Goal: Transaction & Acquisition: Purchase product/service

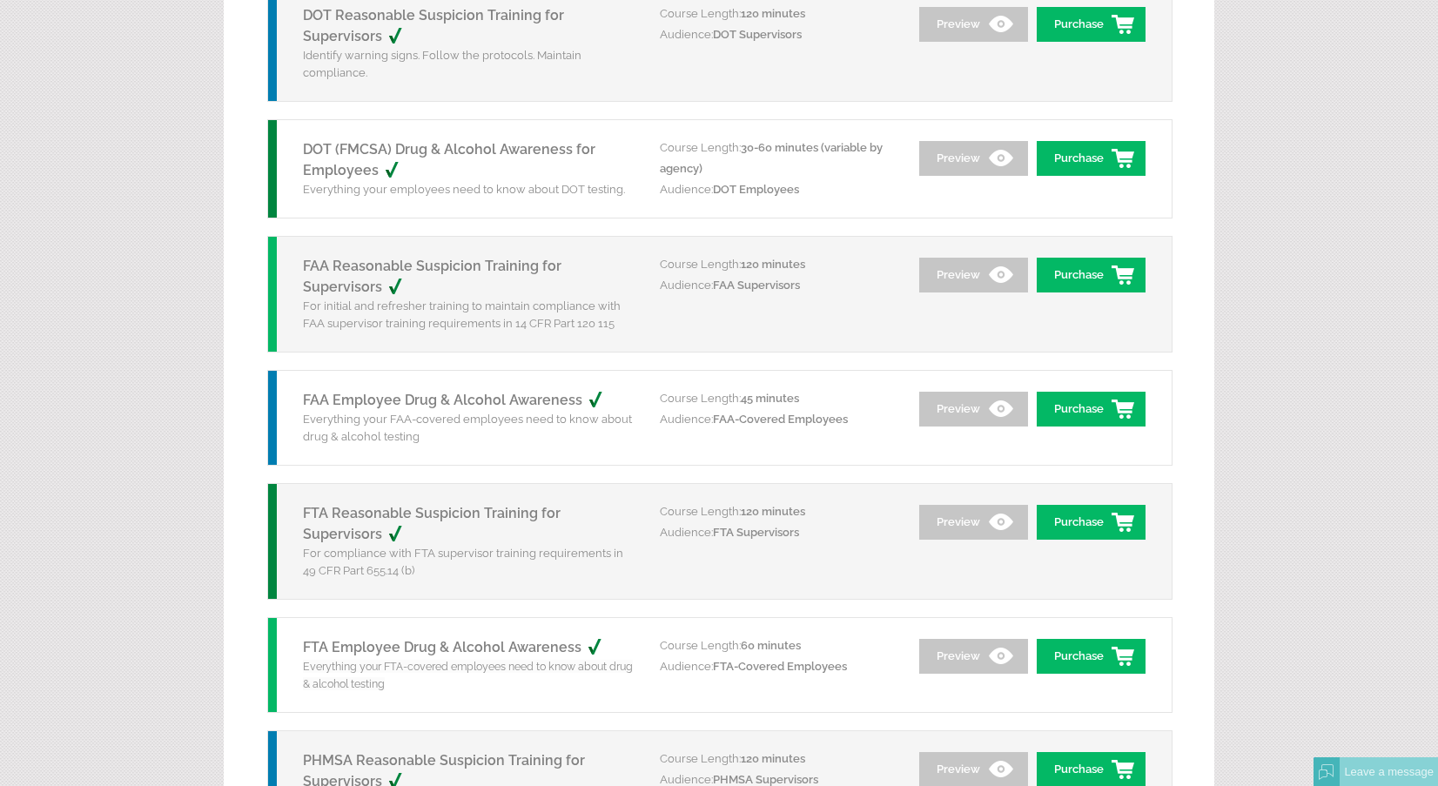
scroll to position [609, 0]
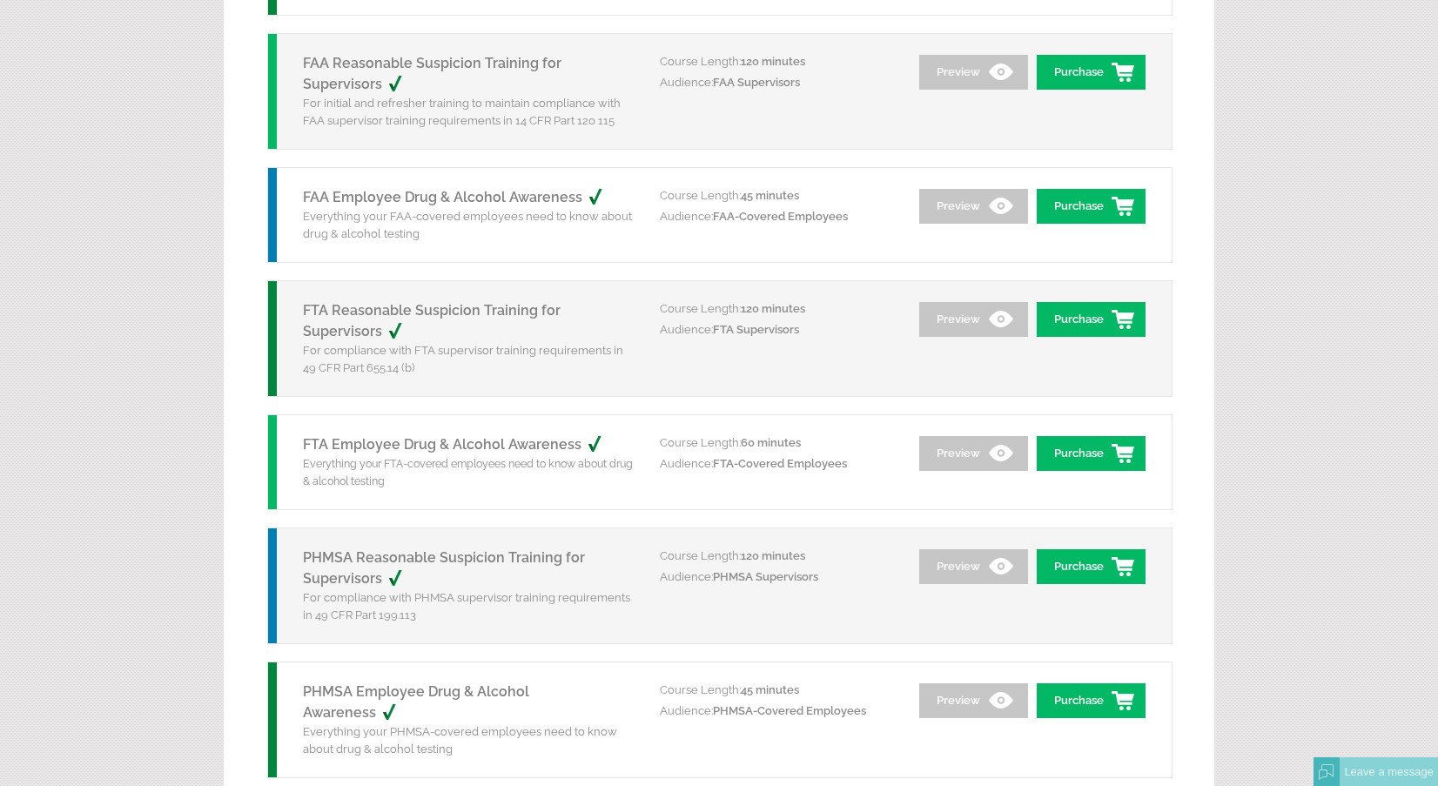
click at [364, 324] on link "FTA Reasonable Suspicion Training for Supervisors" at bounding box center [432, 320] width 258 height 37
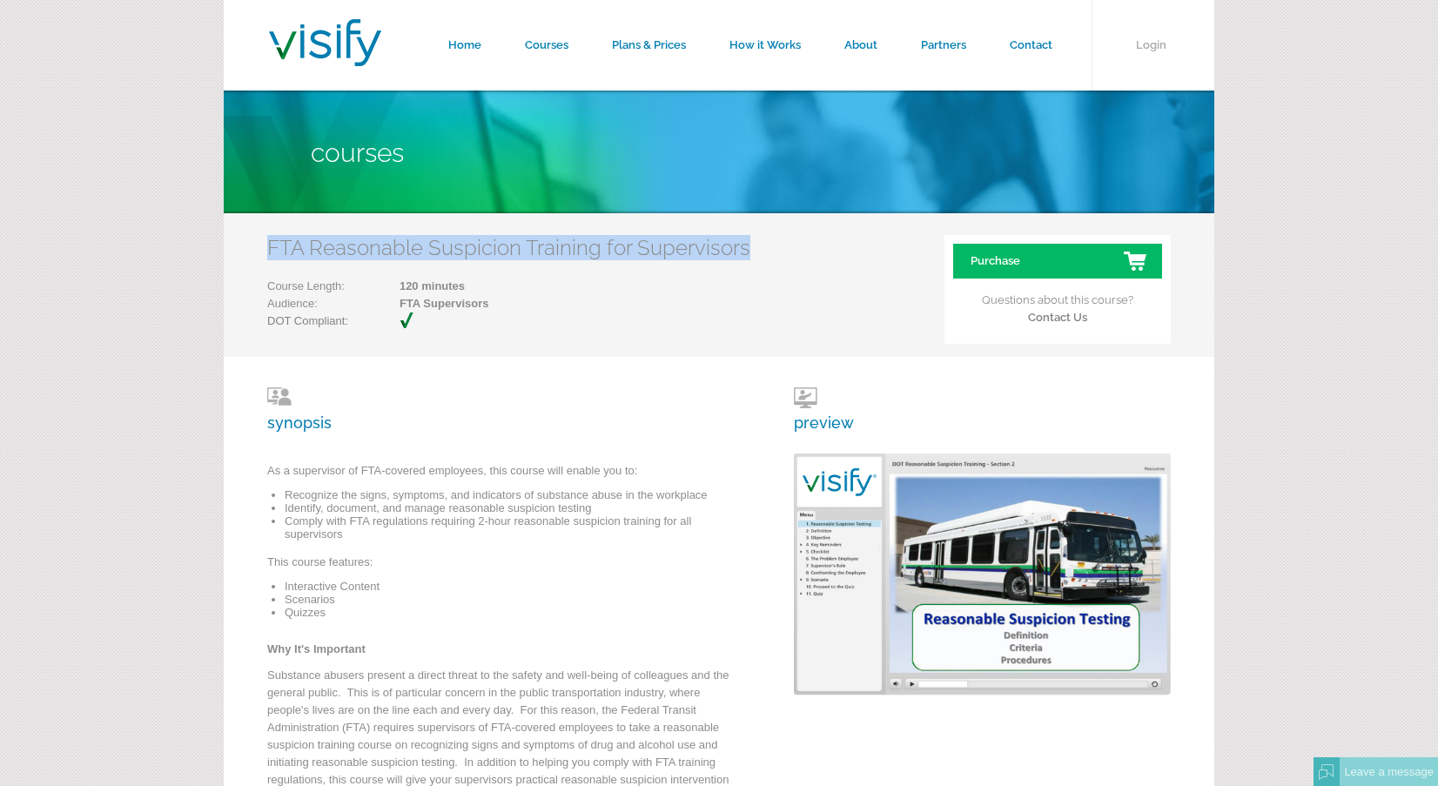
drag, startPoint x: 340, startPoint y: 249, endPoint x: 744, endPoint y: 243, distance: 404.0
click at [744, 243] on h2 "FTA Reasonable Suspicion Training for Supervisors" at bounding box center [508, 247] width 483 height 25
copy h2 "FTA Reasonable Suspicion Training for Supervisors"
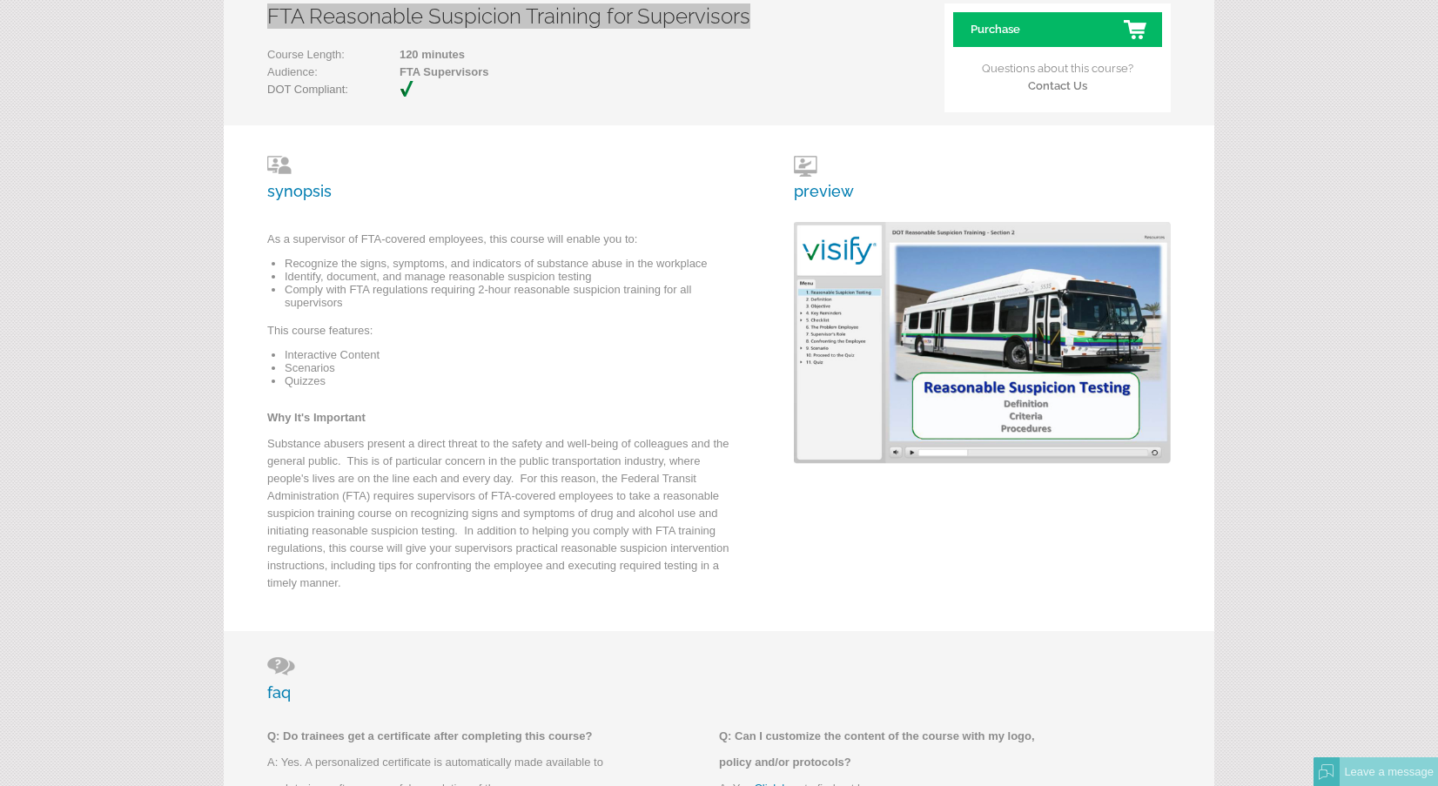
scroll to position [203, 0]
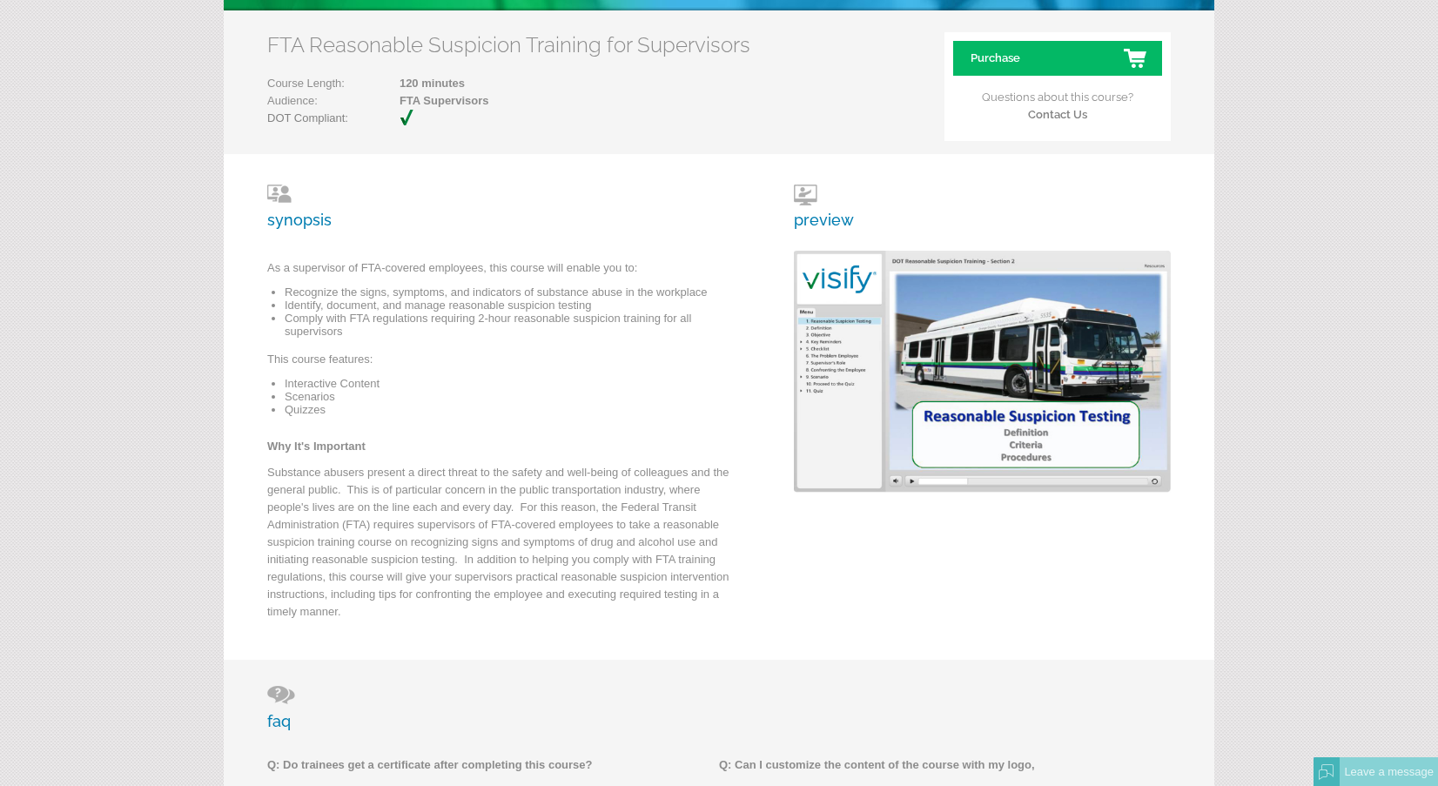
click at [646, 174] on div "synopsis As a supervisor of FTA-covered employees, this course will enable you …" at bounding box center [719, 407] width 991 height 506
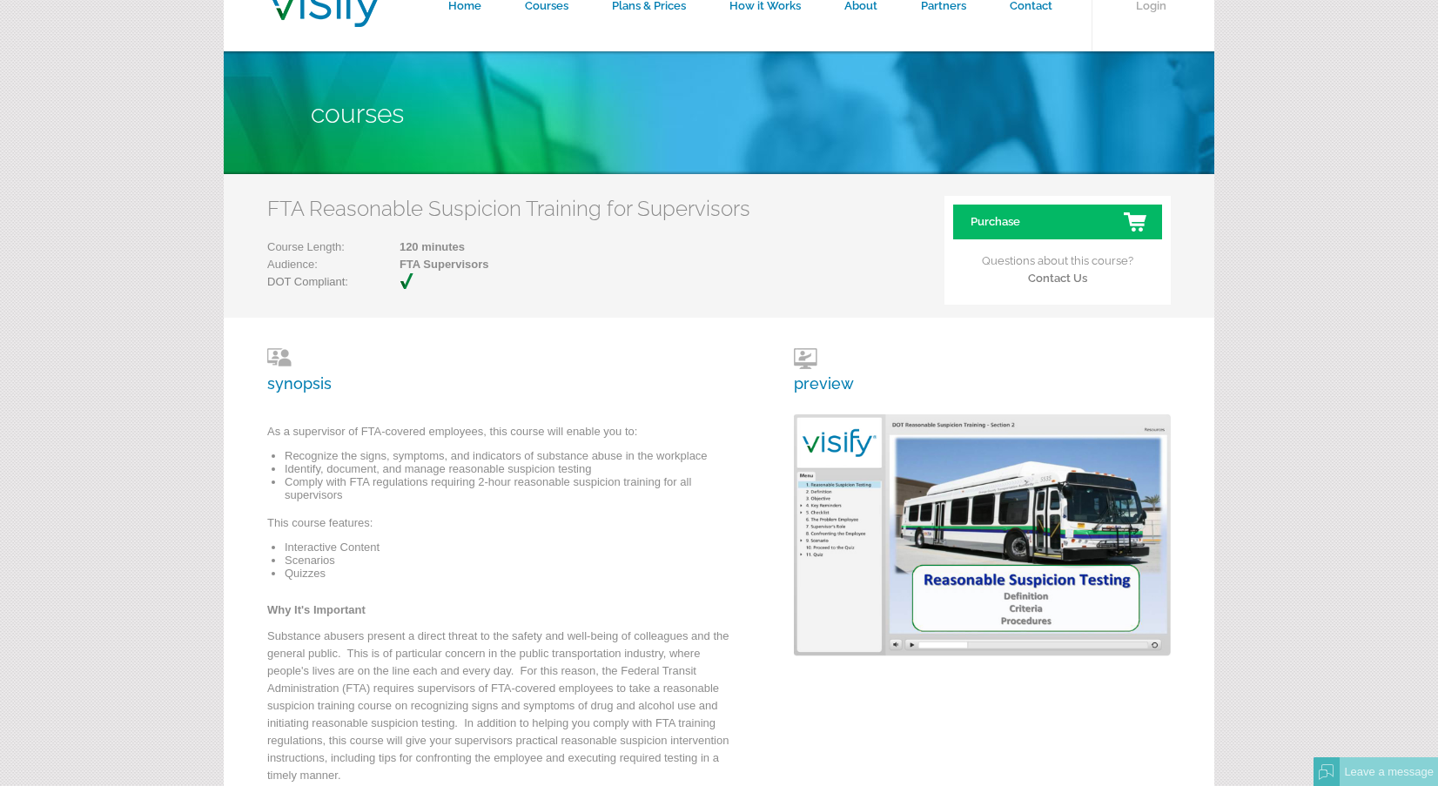
scroll to position [0, 0]
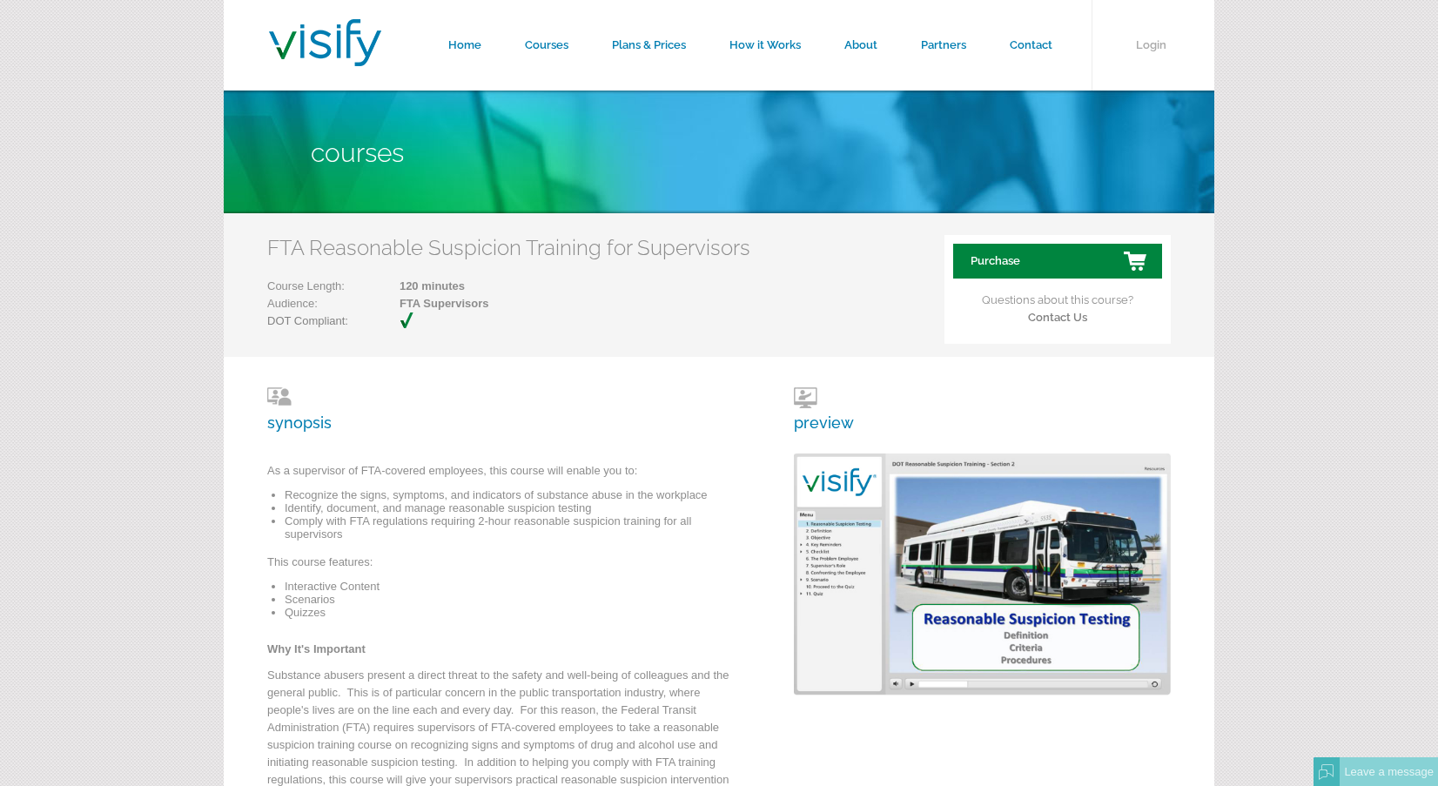
click at [995, 261] on link "Purchase" at bounding box center [1057, 261] width 209 height 35
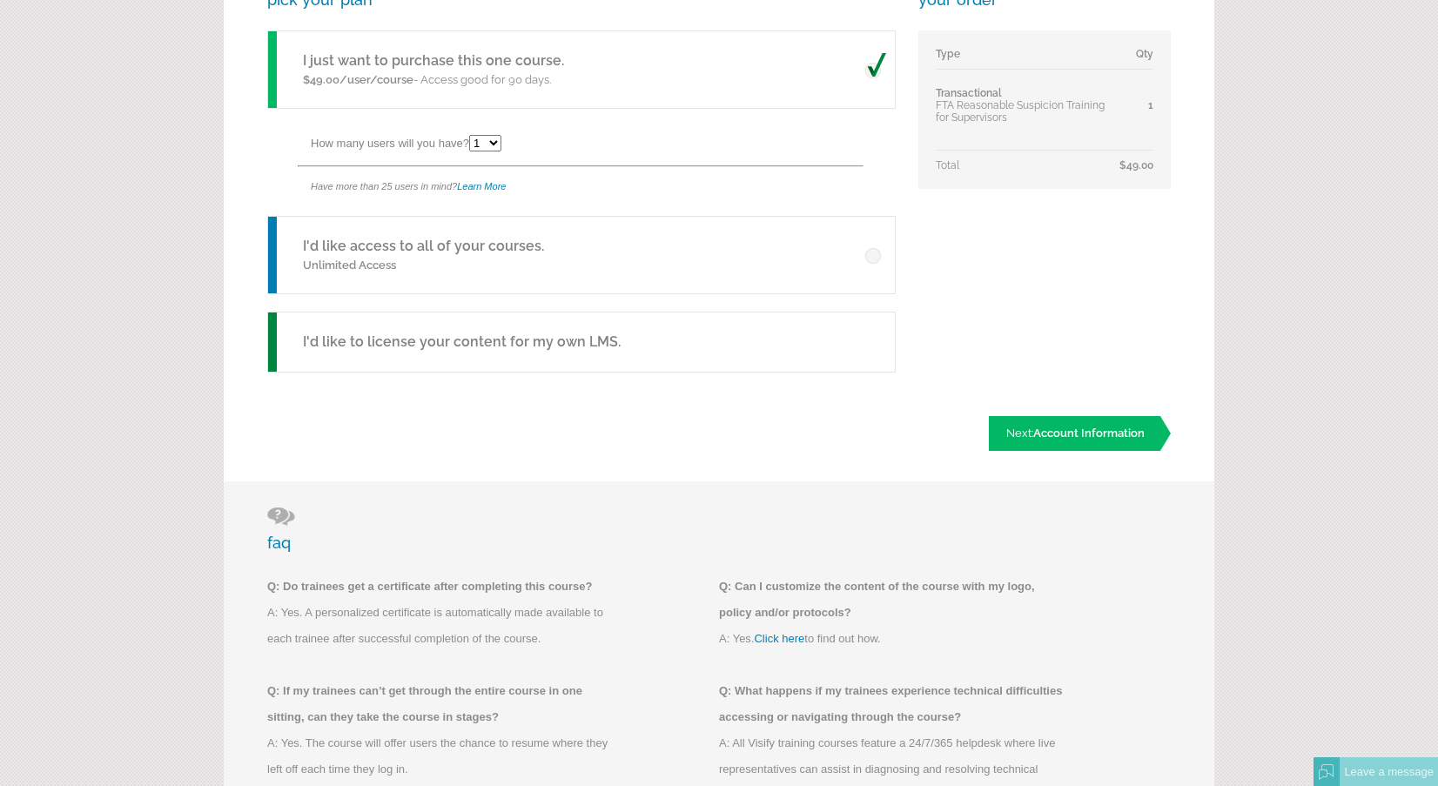
scroll to position [203, 0]
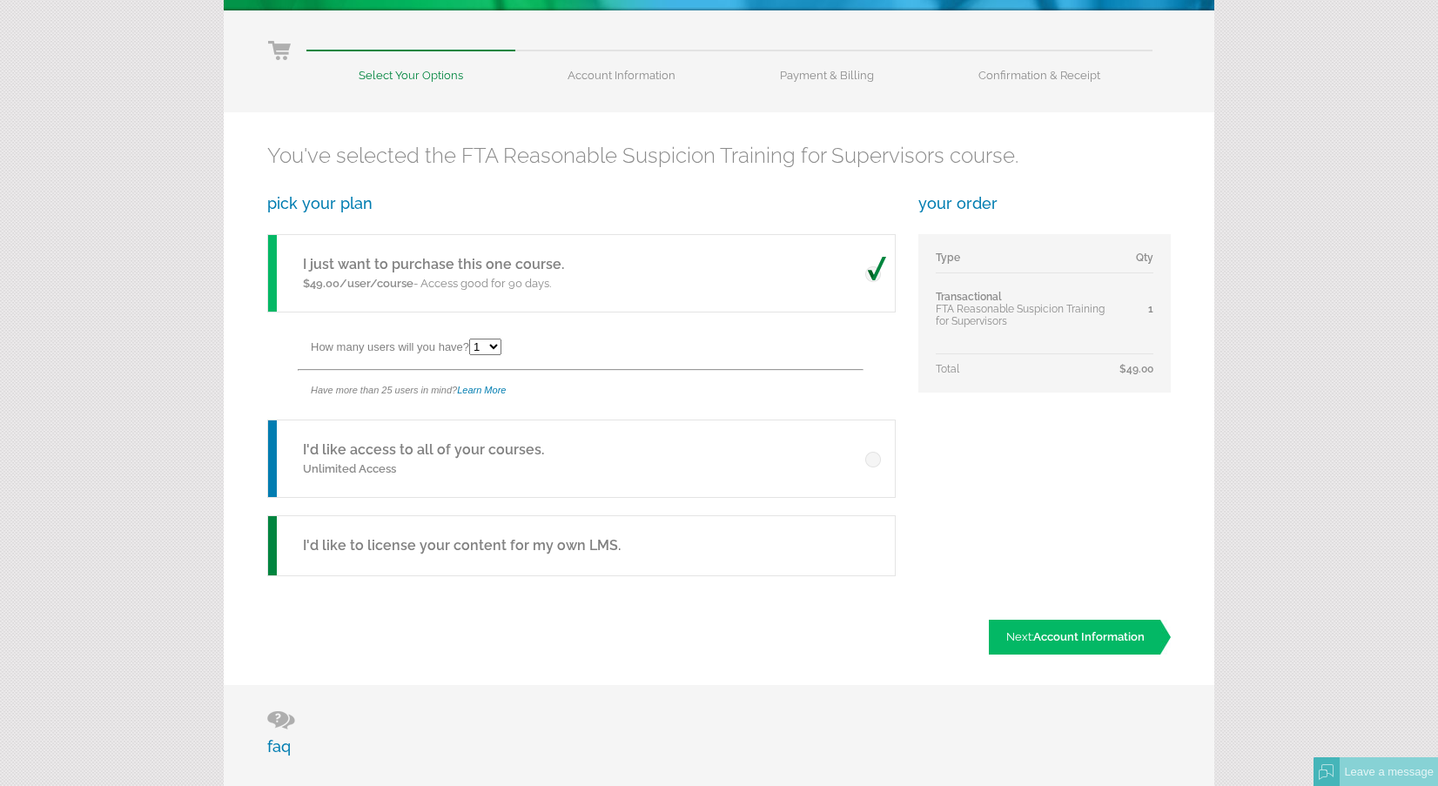
click at [500, 343] on select "1 2 3 4 5 6 7 8 9 10 11 12 13 14 15 16 17 18 19 20 21 22 23 24 25" at bounding box center [485, 347] width 32 height 17
select select "3"
click at [472, 339] on select "1 2 3 4 5 6 7 8 9 10 11 12 13 14 15 16 17 18 19 20 21 22 23 24 25" at bounding box center [485, 347] width 32 height 17
click at [1074, 636] on span "Account Information" at bounding box center [1088, 636] width 111 height 13
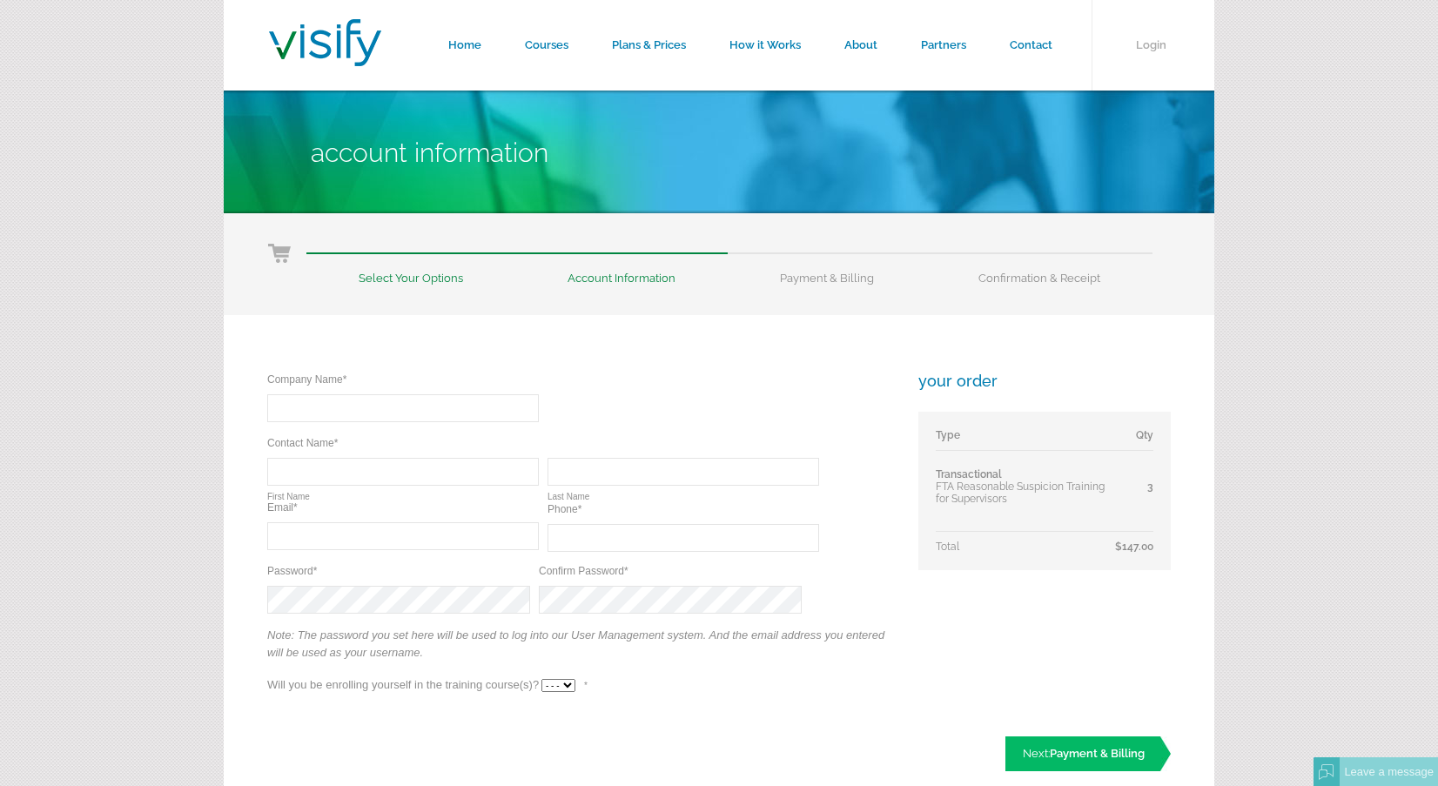
click at [357, 410] on input "text" at bounding box center [403, 408] width 272 height 28
type input "AV Transportation Services"
click at [351, 477] on input "text" at bounding box center [403, 472] width 272 height 28
type input "Jeremy"
click at [587, 470] on input "text" at bounding box center [684, 472] width 272 height 28
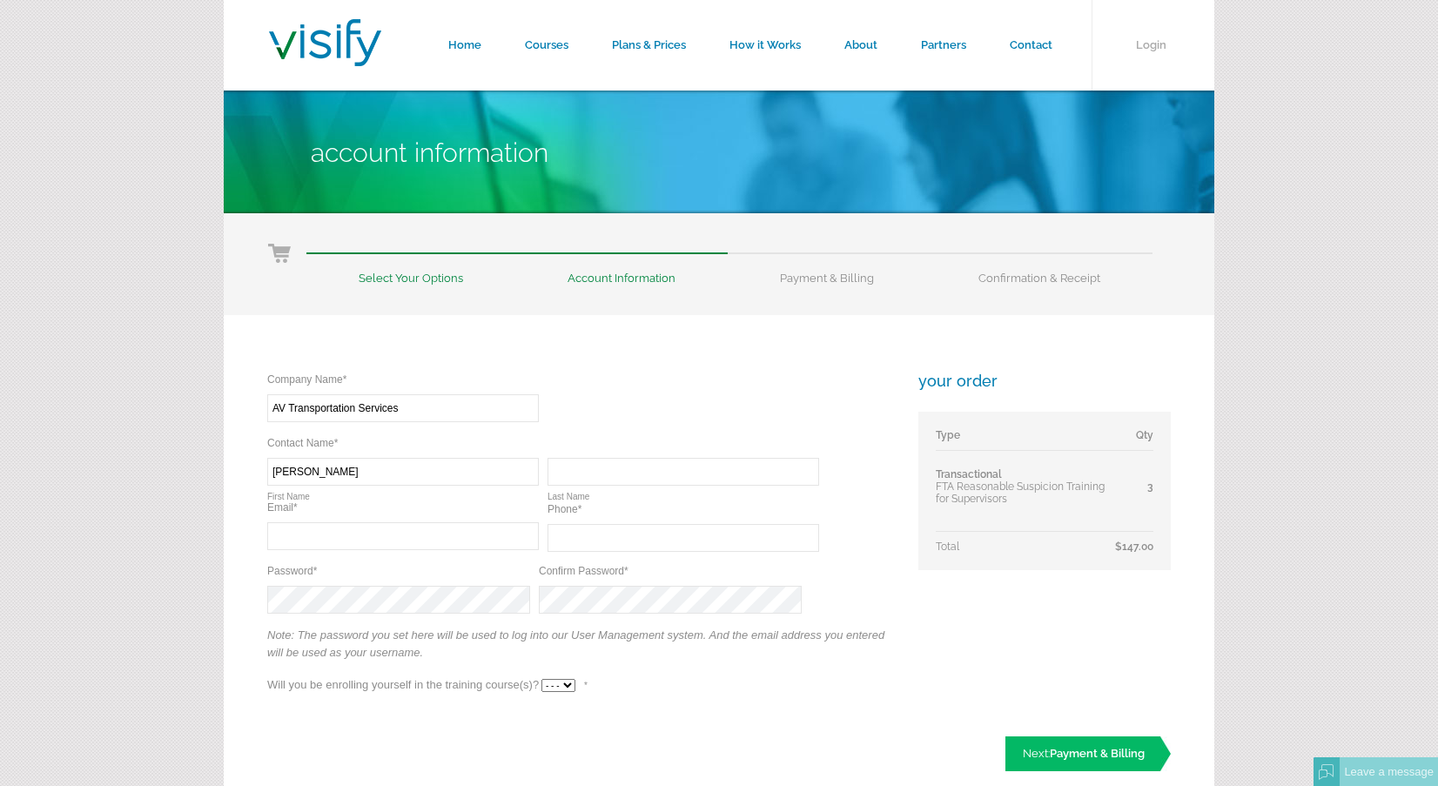
type input "Hargrove"
click at [437, 542] on input "text" at bounding box center [403, 536] width 272 height 28
type input "compliance@avtsca.com"
click at [589, 538] on input "text" at bounding box center [684, 538] width 272 height 28
type input "compliance@avtsca.com"
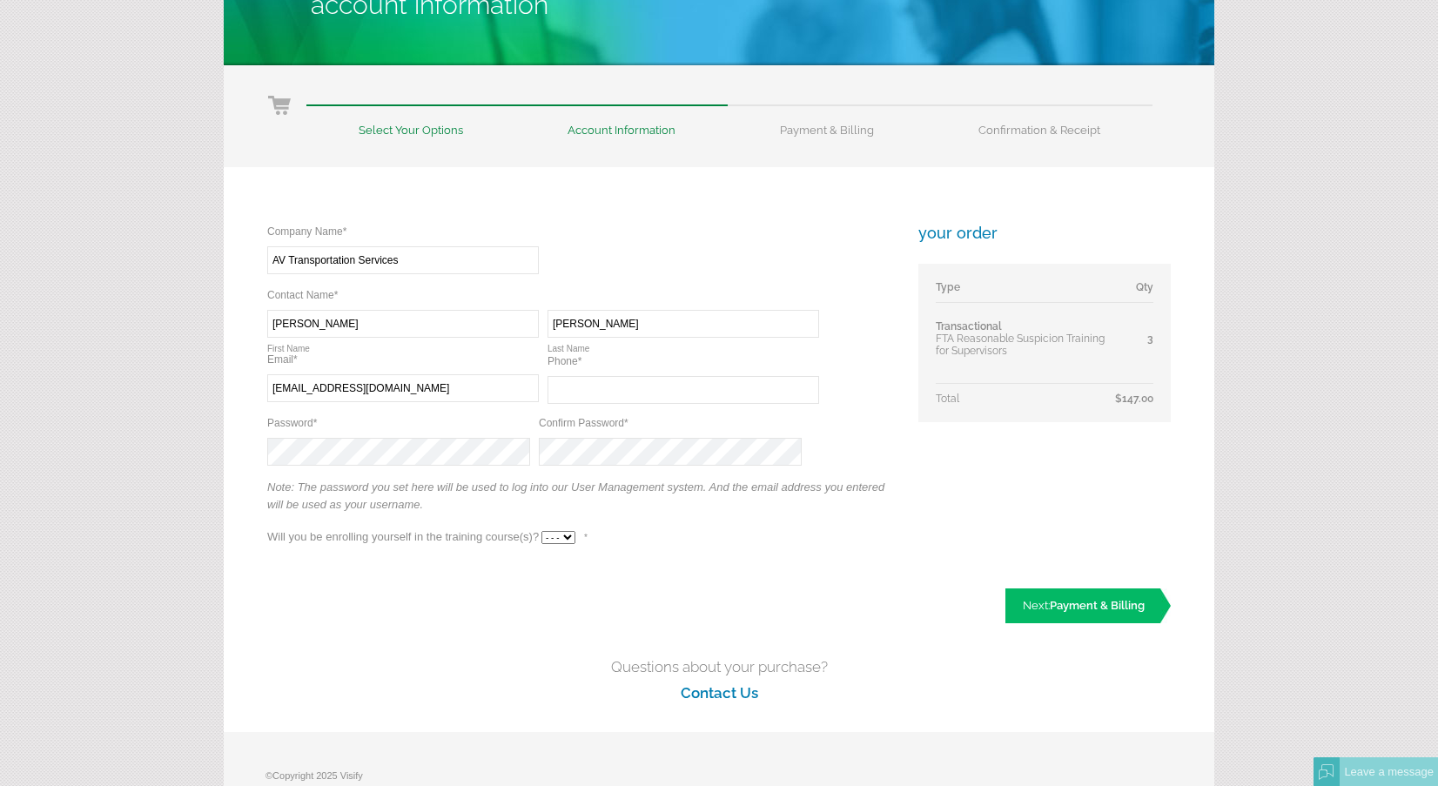
scroll to position [252, 0]
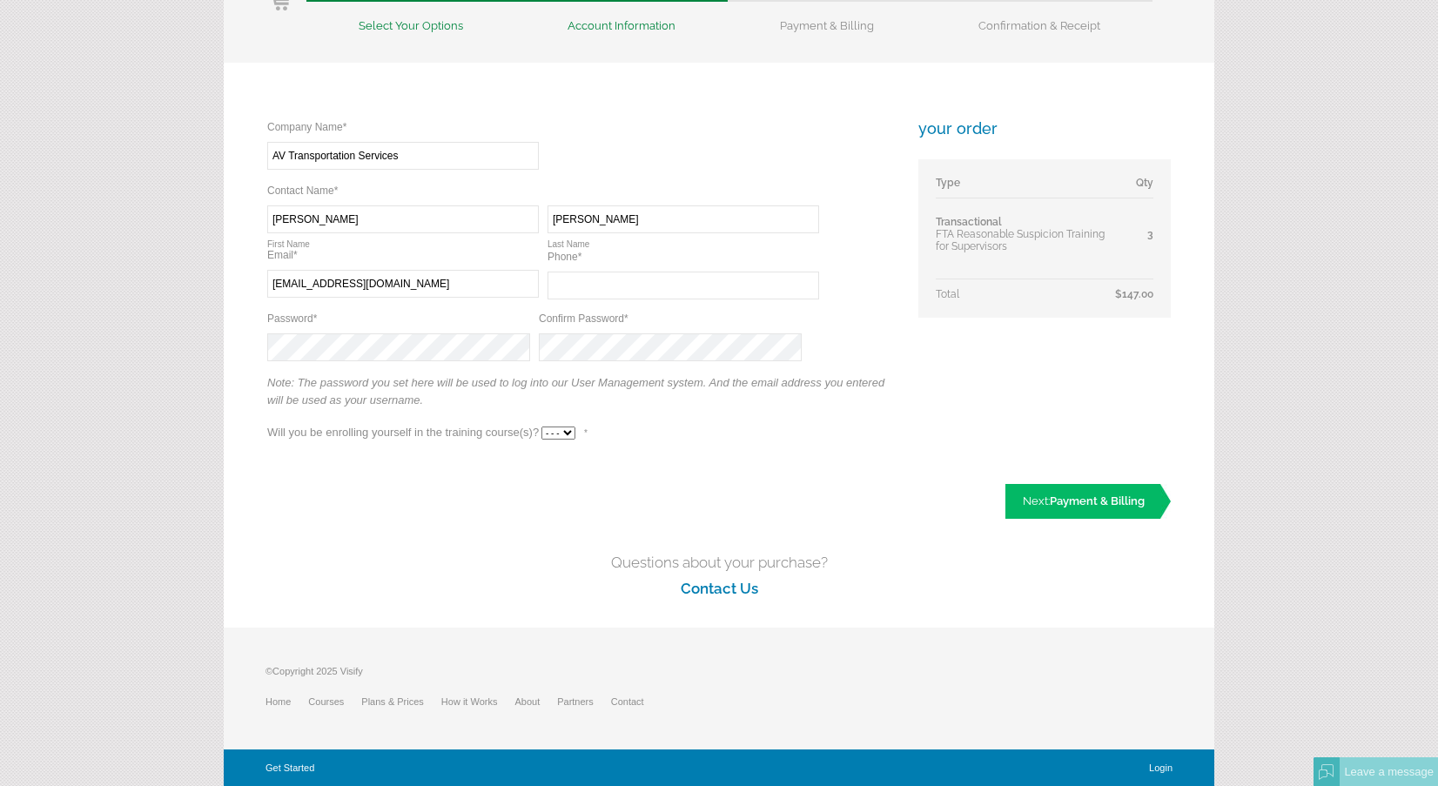
click at [562, 431] on select "- - - Yes No" at bounding box center [559, 433] width 34 height 13
select select "No"
click at [542, 427] on select "- - - Yes No" at bounding box center [559, 433] width 34 height 13
click at [1087, 500] on span "Payment & Billing" at bounding box center [1097, 500] width 95 height 13
click at [604, 290] on input "text" at bounding box center [684, 286] width 272 height 28
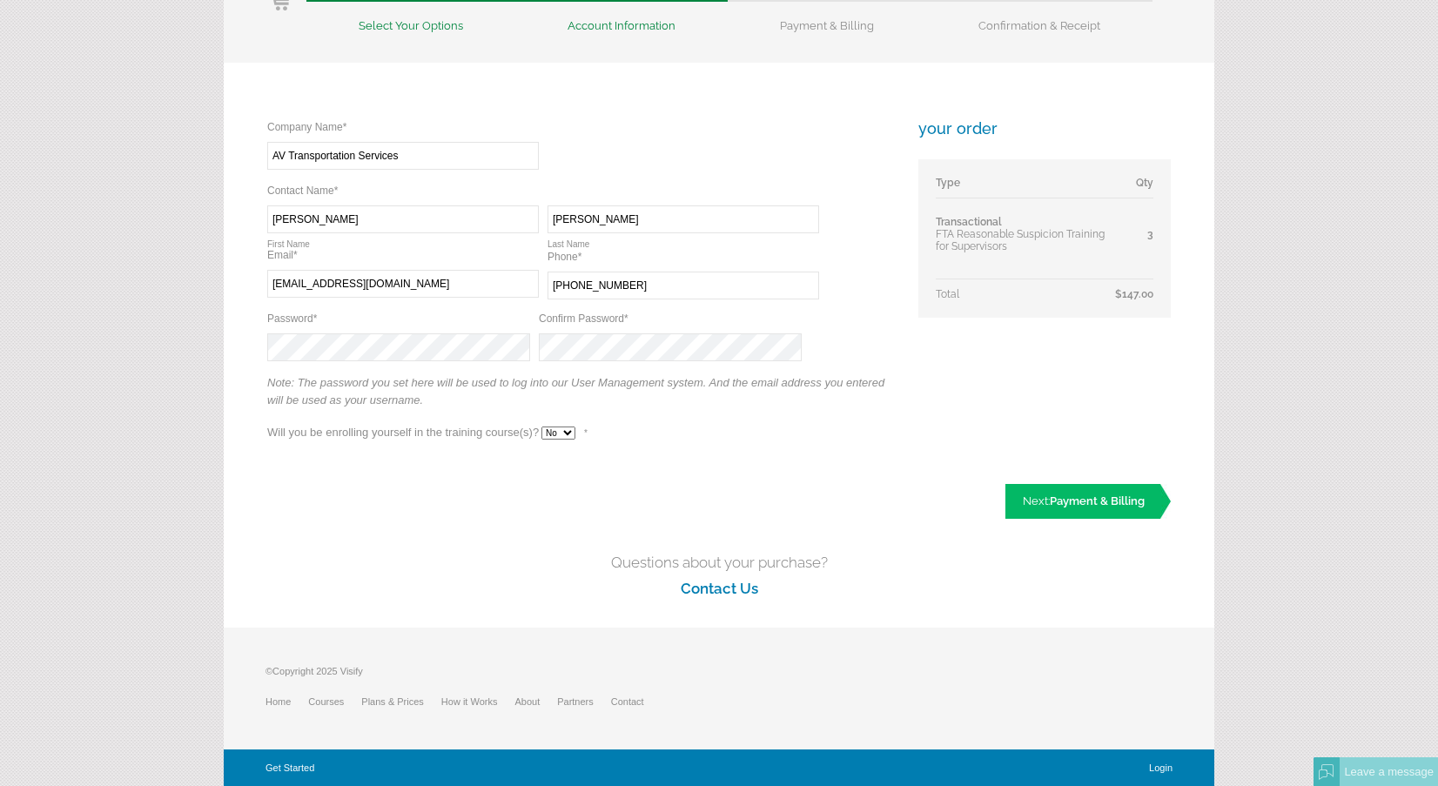
click at [603, 285] on input "(661) 479-0616" at bounding box center [684, 286] width 272 height 28
click at [602, 286] on input "(661) 479-0616" at bounding box center [684, 286] width 272 height 28
click at [605, 284] on input "(661) 479-0616" at bounding box center [684, 286] width 272 height 28
click at [602, 284] on input "(661) 479-0616" at bounding box center [684, 286] width 272 height 28
click at [581, 285] on input "(661) 479-0616" at bounding box center [684, 286] width 272 height 28
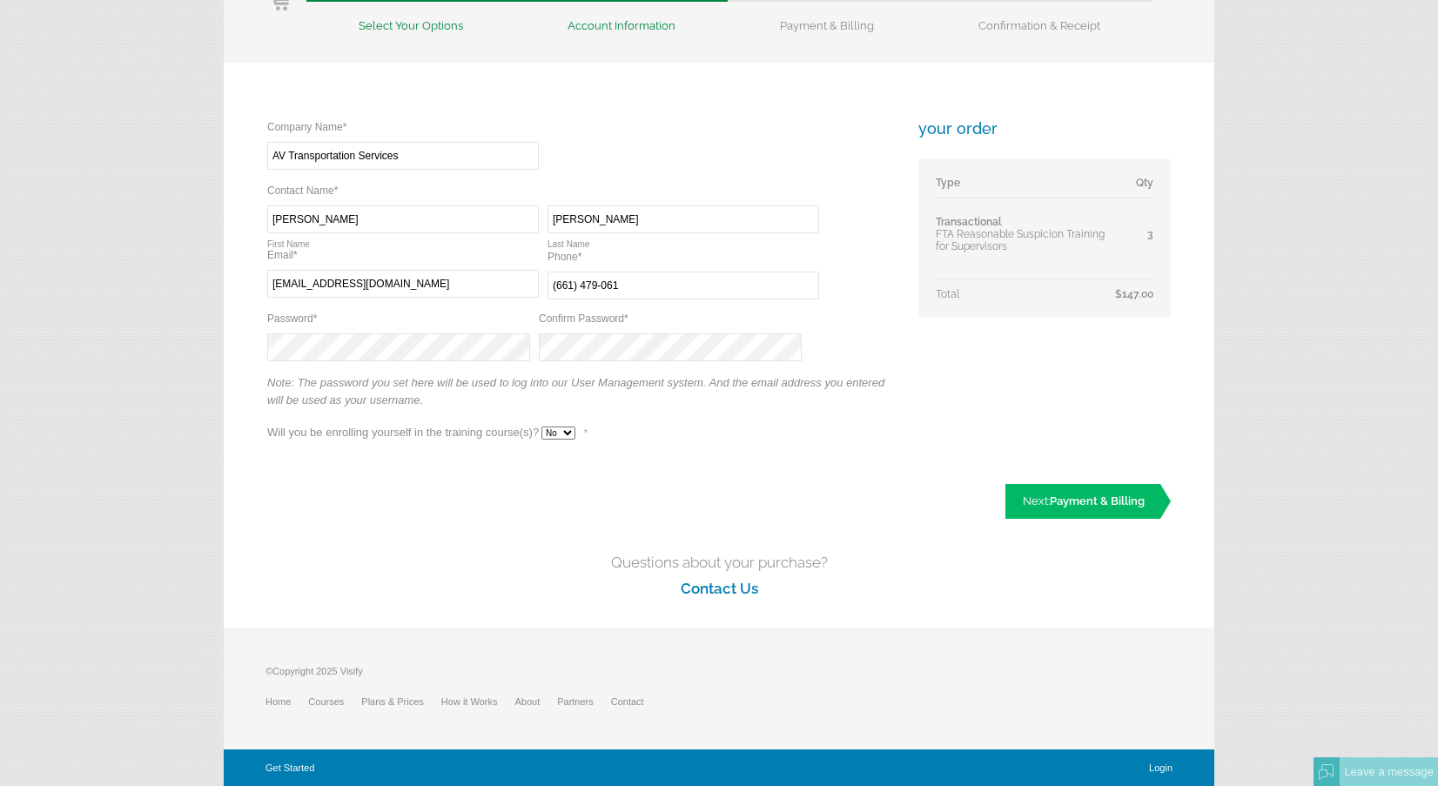
type input "(661) 479-0616"
click at [806, 428] on div "Company Name* Required AV Transportation Services Contact Name* Required Requir…" at bounding box center [580, 288] width 627 height 339
click at [1089, 503] on span "Payment & Billing" at bounding box center [1097, 500] width 95 height 13
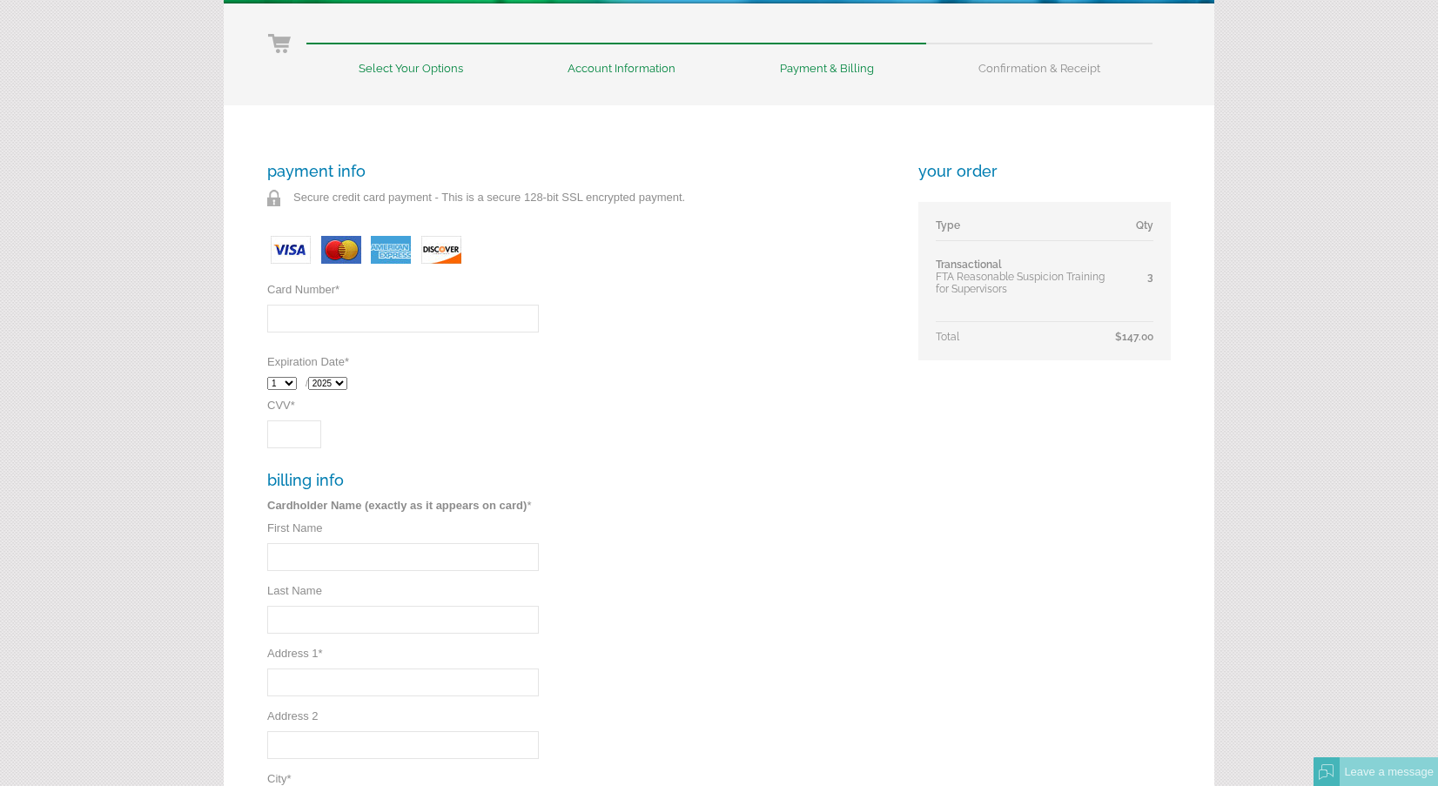
scroll to position [203, 0]
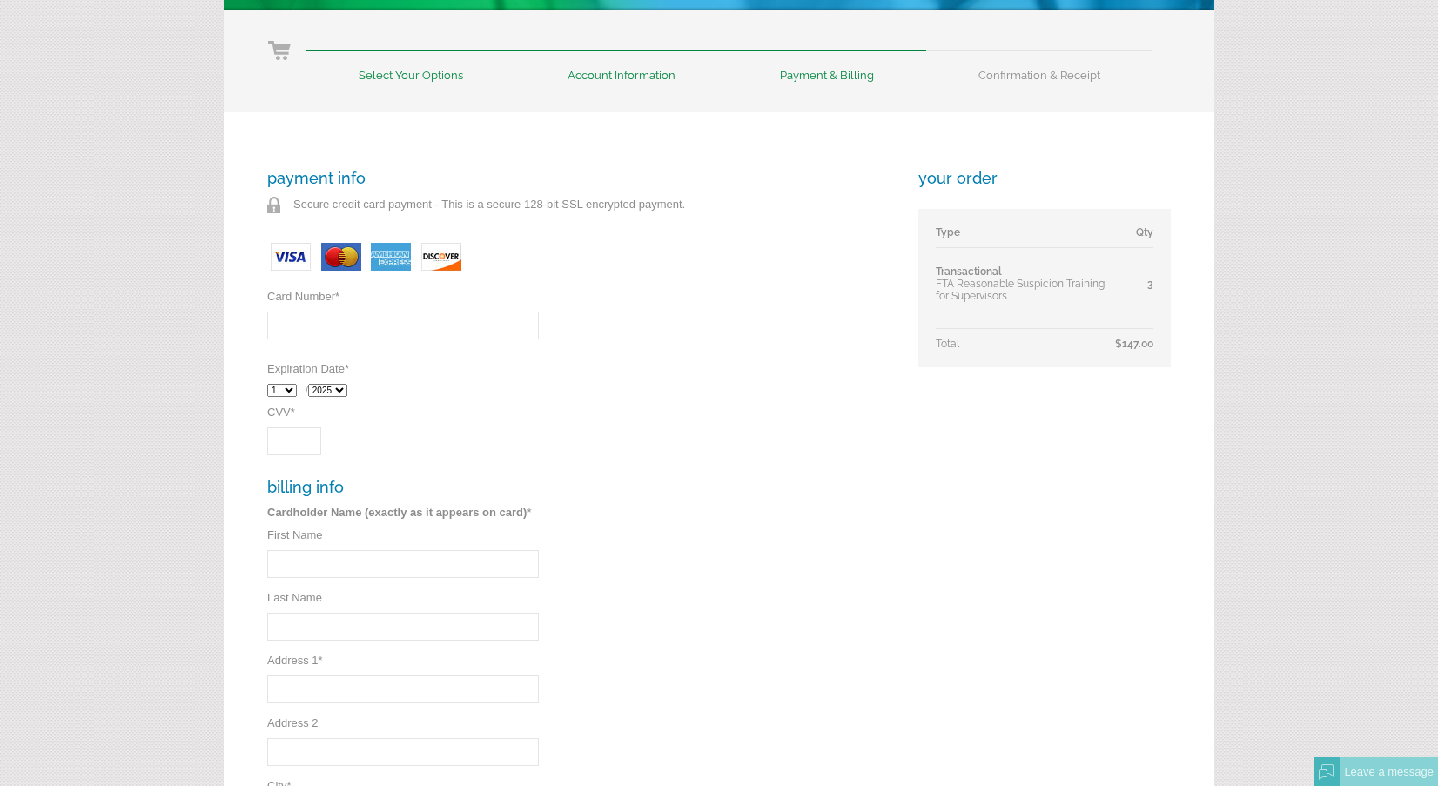
click at [346, 333] on input "Card Number *" at bounding box center [403, 326] width 272 height 28
type input "4148290162776548"
select select "3"
select select "2029"
type input "Jeremy"
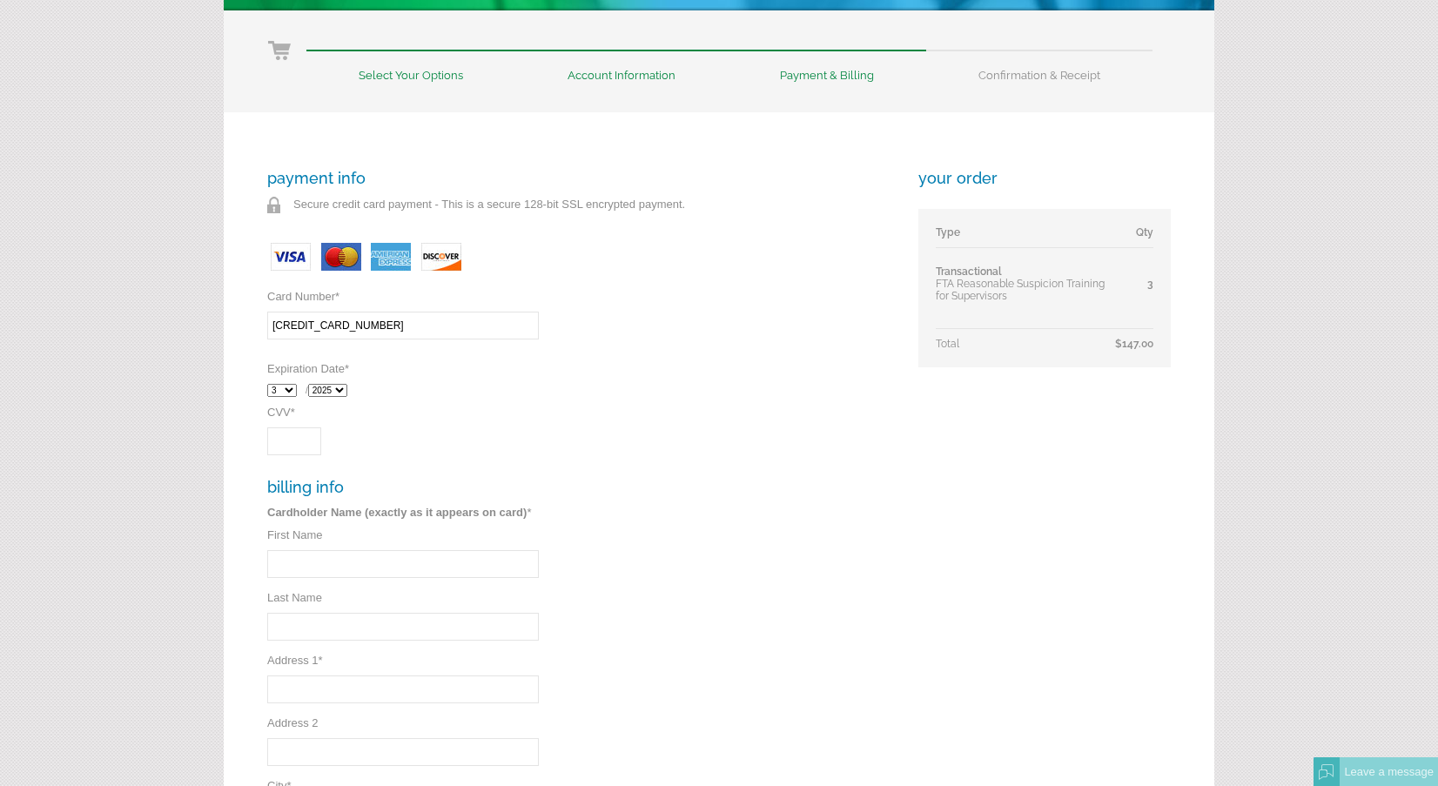
type input "Hargrove"
click at [300, 449] on input "CVV *" at bounding box center [294, 441] width 54 height 28
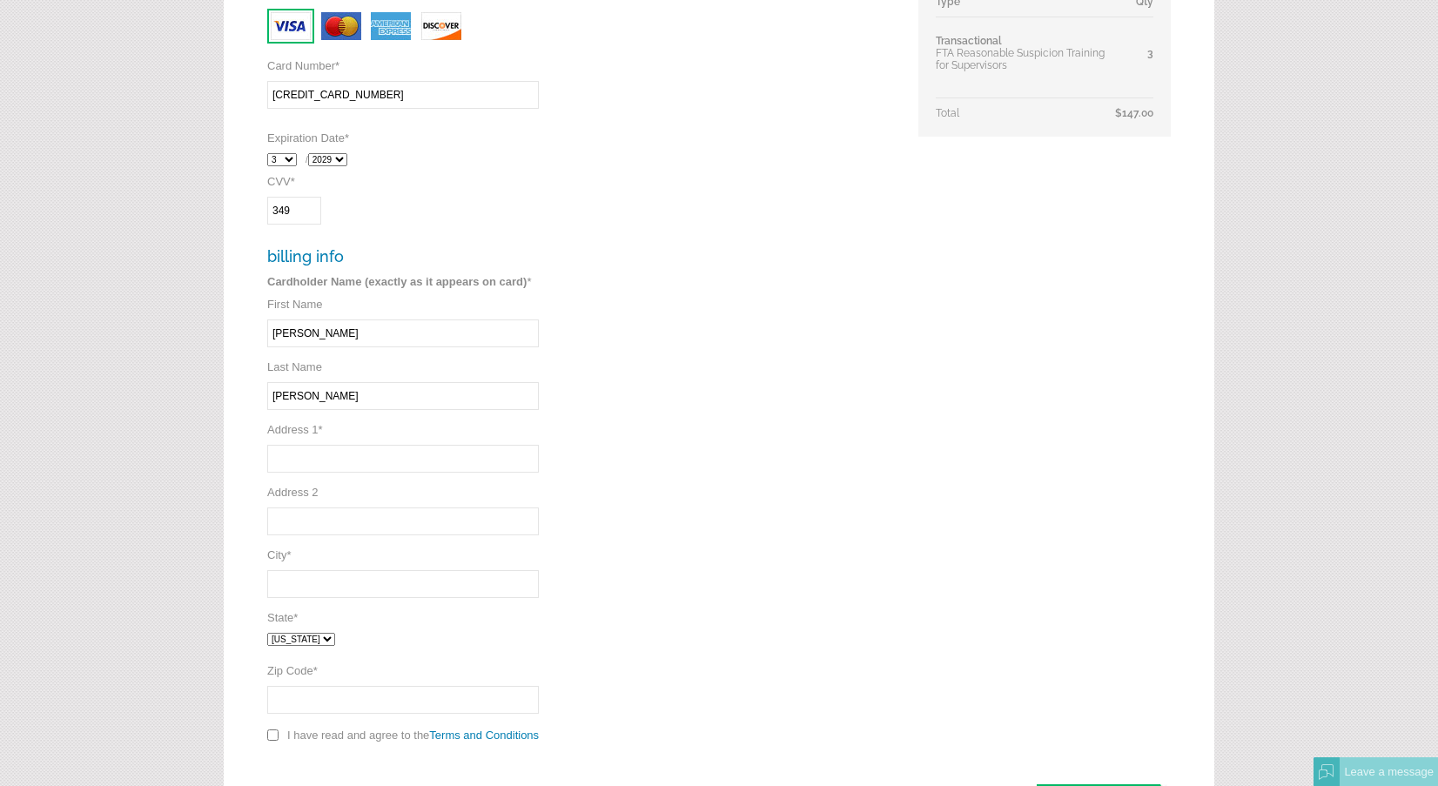
scroll to position [656, 0]
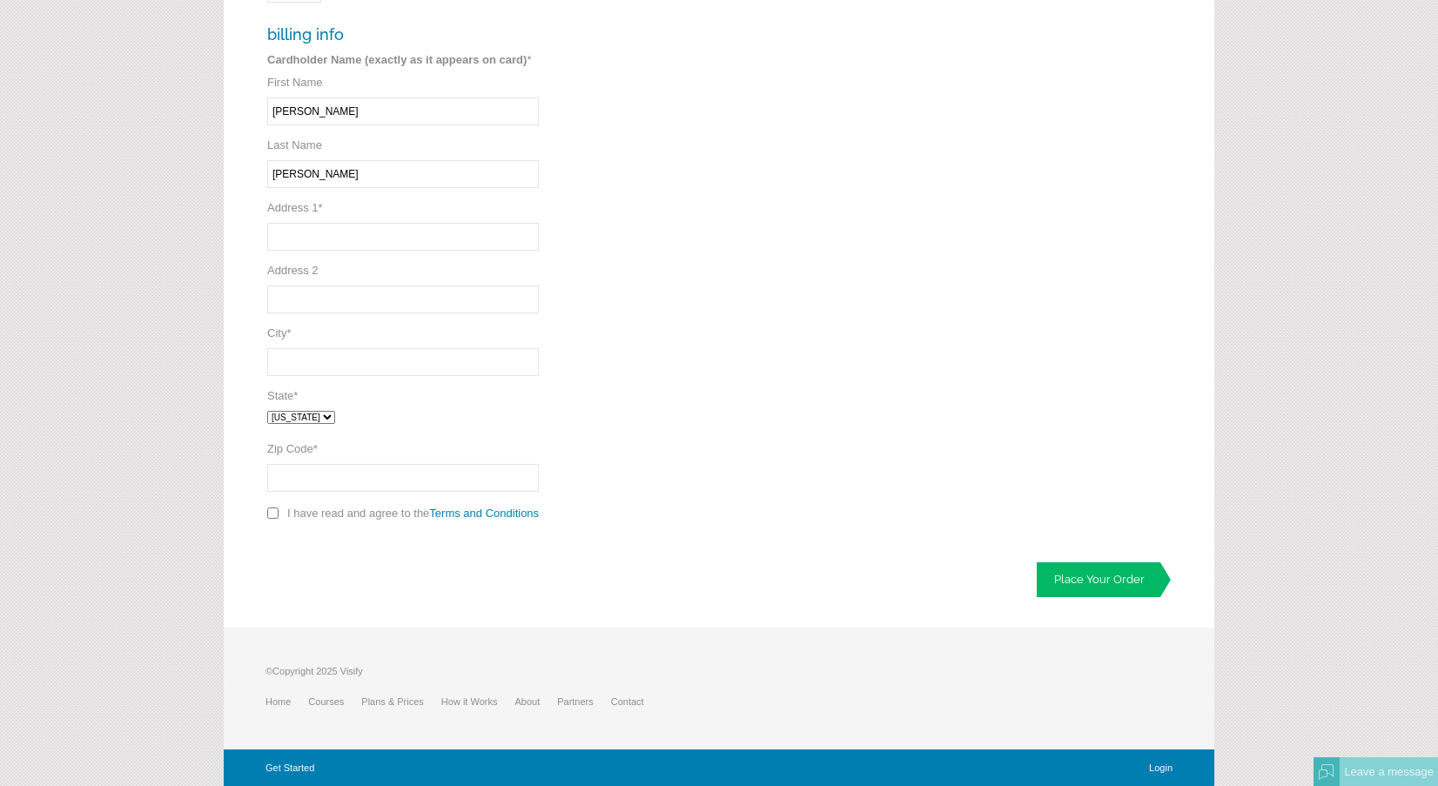
type input "349"
click at [332, 237] on input "Address 1 *" at bounding box center [403, 237] width 272 height 28
type input "828 West Lancaster Blvd"
click at [307, 358] on input "City *" at bounding box center [403, 362] width 272 height 28
type input "Lancaster"
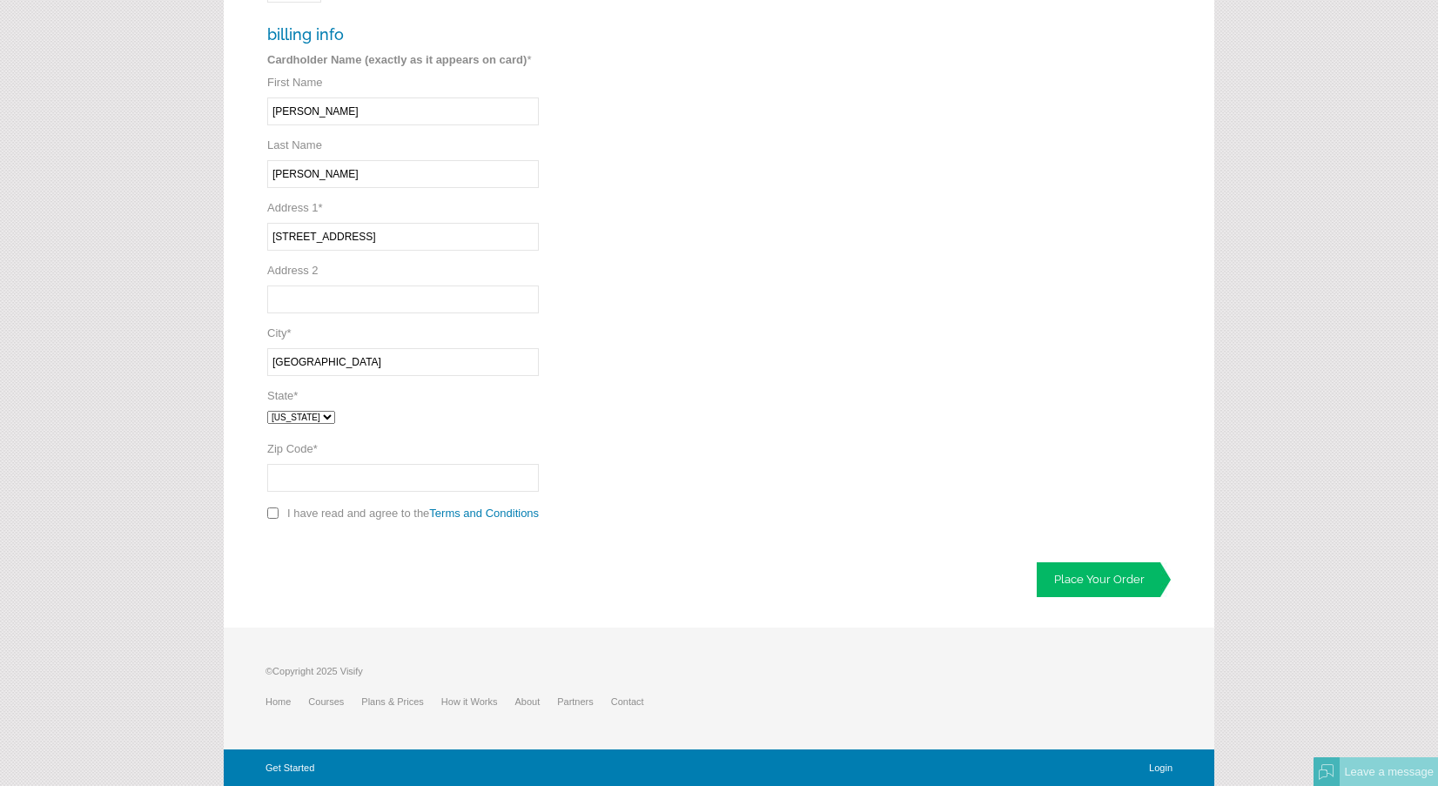
click at [335, 415] on select "Alabama Alaska Arizona Arkansas California Colorado Connecticut District of Col…" at bounding box center [301, 417] width 68 height 13
select select "CA"
click at [267, 411] on select "Alabama Alaska Arizona Arkansas California Colorado Connecticut District of Col…" at bounding box center [301, 417] width 68 height 13
click at [323, 474] on input "Zip Code *" at bounding box center [403, 478] width 272 height 28
type input "93534"
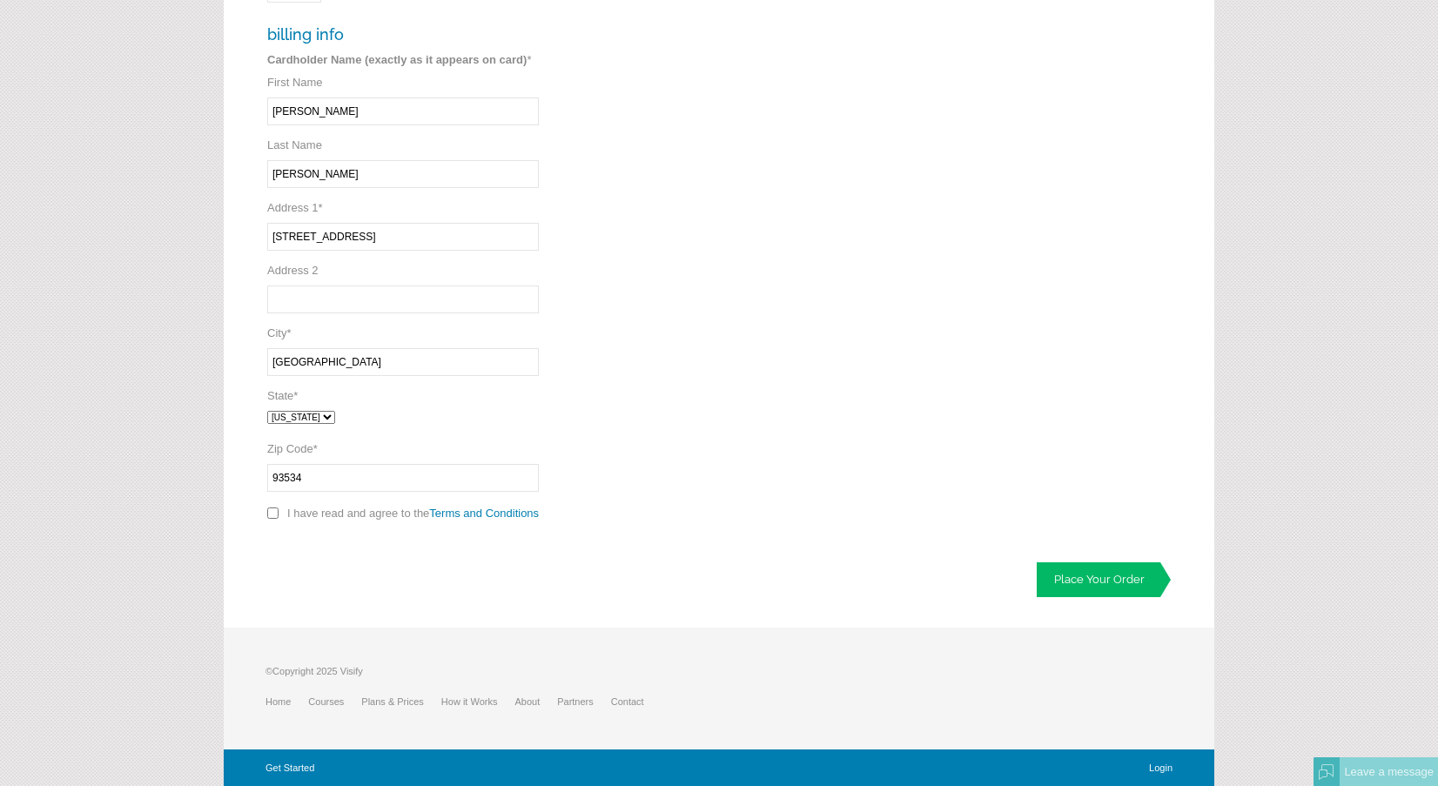
click at [272, 513] on input "checkbox" at bounding box center [272, 513] width 11 height 11
checkbox input "true"
click at [1113, 583] on link "Place Your Order" at bounding box center [1104, 579] width 134 height 35
